Goal: Information Seeking & Learning: Learn about a topic

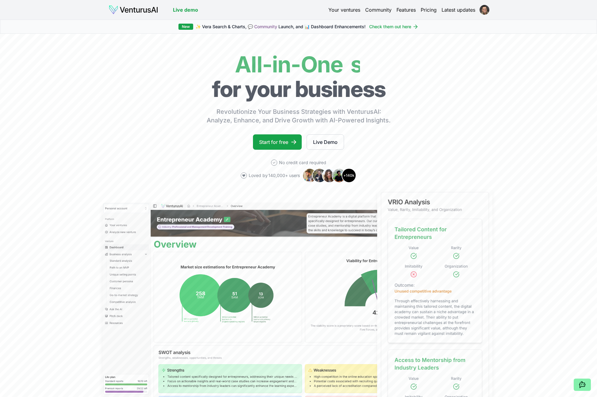
click at [345, 9] on link "Your ventures" at bounding box center [344, 9] width 32 height 7
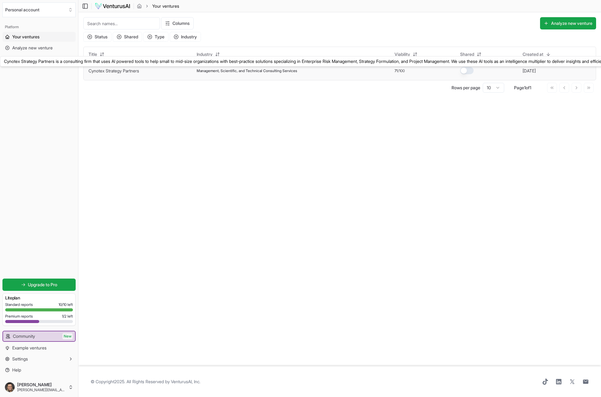
click at [131, 71] on link "Cynotex Strategy Partners" at bounding box center [114, 70] width 51 height 5
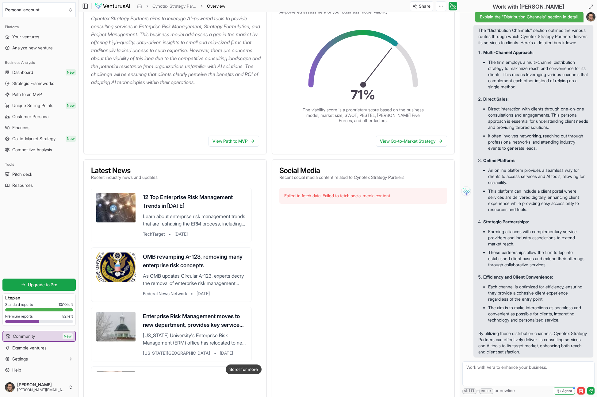
scroll to position [162, 0]
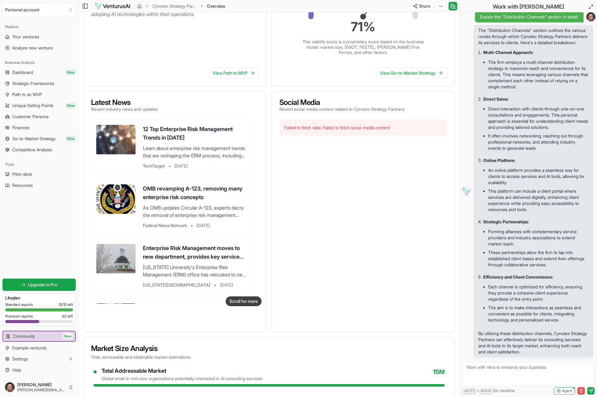
click at [361, 268] on div at bounding box center [363, 232] width 168 height 184
click at [166, 138] on h3 "12 Top Enterprise Risk Management Trends in [DATE]" at bounding box center [195, 133] width 104 height 17
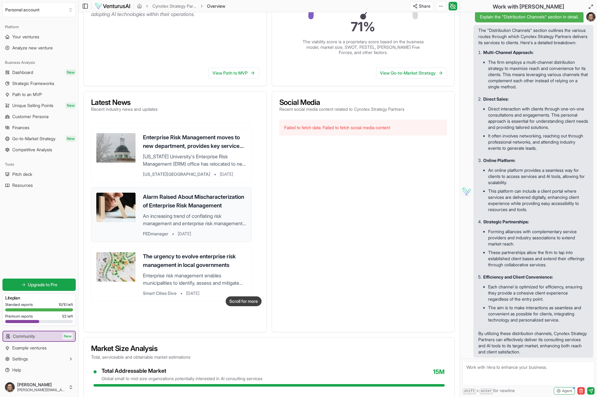
scroll to position [145, 0]
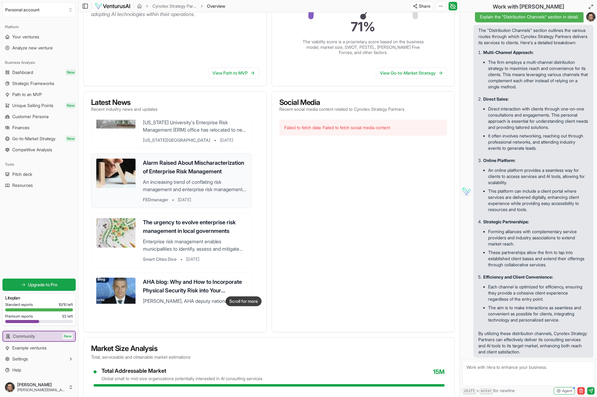
click at [152, 176] on h3 "Alarm Raised About Mischaracterization of Enterprise Risk Management" at bounding box center [195, 166] width 104 height 17
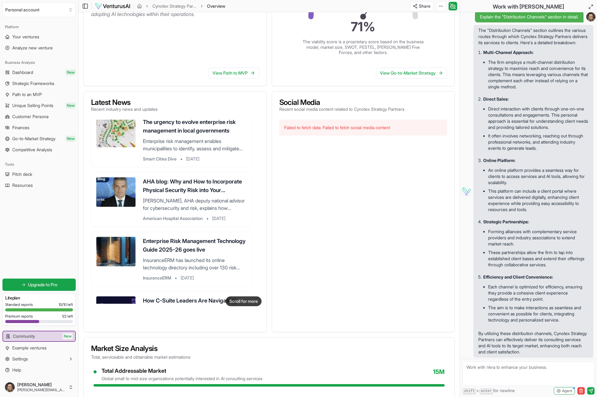
scroll to position [279, 0]
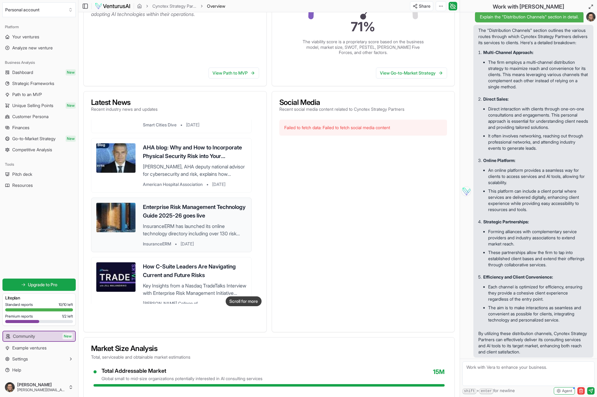
click at [161, 220] on h3 "Enterprise Risk Management Technology Guide 2025-26 goes live" at bounding box center [195, 211] width 104 height 17
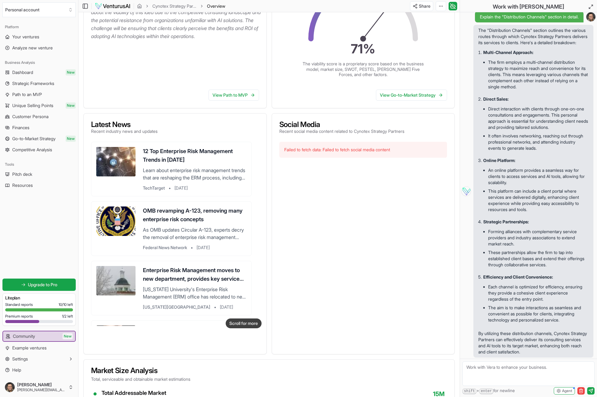
scroll to position [0, 0]
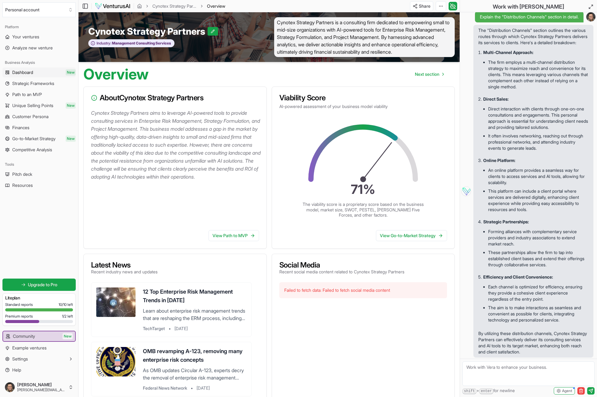
click at [19, 72] on span "Dashboard" at bounding box center [22, 72] width 21 height 6
click at [18, 108] on span "Unique Selling Points" at bounding box center [32, 105] width 41 height 6
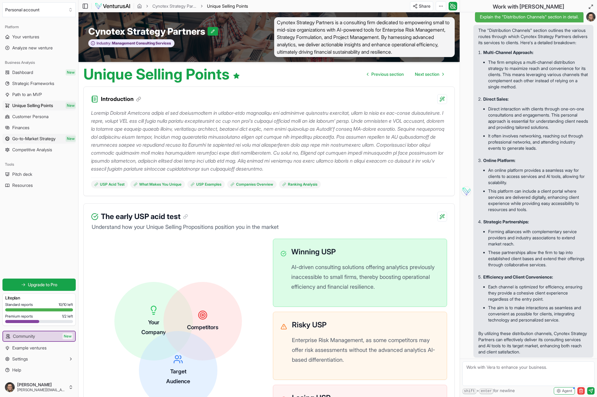
click at [23, 138] on span "Go-to-Market Strategy" at bounding box center [33, 138] width 43 height 6
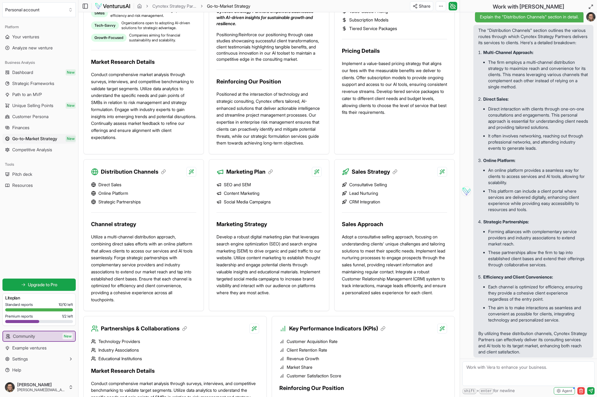
scroll to position [253, 0]
